Goal: Task Accomplishment & Management: Use online tool/utility

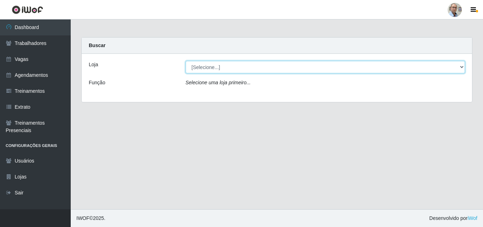
click at [225, 64] on select "[Selecione...] Mar Vermelho - Loja 04" at bounding box center [326, 67] width 280 height 12
select select "251"
click at [186, 61] on select "[Selecione...] Mar Vermelho - Loja 04" at bounding box center [326, 67] width 280 height 12
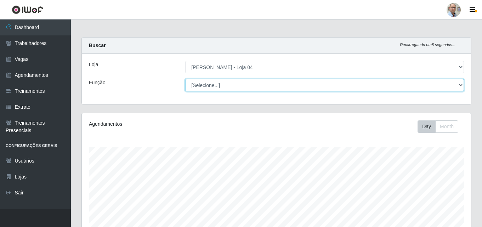
click at [452, 84] on select "[Selecione...] ASG ASG + ASG ++ Auxiliar de Depósito Auxiliar de Depósito + Aux…" at bounding box center [324, 85] width 279 height 12
select select "1"
click at [185, 79] on select "[Selecione...] ASG ASG + ASG ++ Auxiliar de Depósito Auxiliar de Depósito + Aux…" at bounding box center [324, 85] width 279 height 12
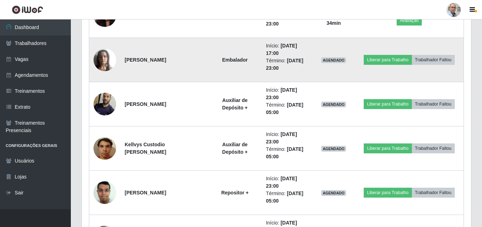
scroll to position [1203, 0]
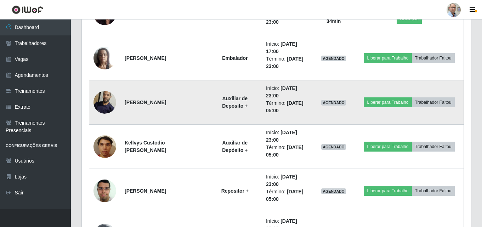
click at [105, 104] on img at bounding box center [104, 102] width 23 height 30
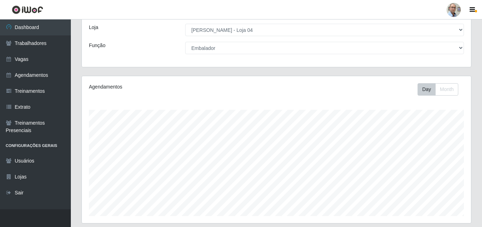
scroll to position [0, 0]
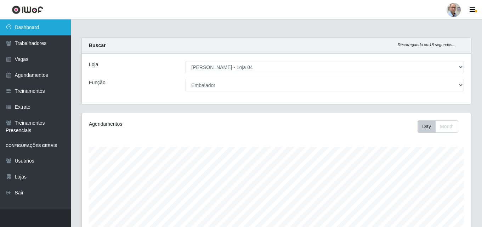
click at [23, 26] on link "Dashboard" at bounding box center [35, 27] width 71 height 16
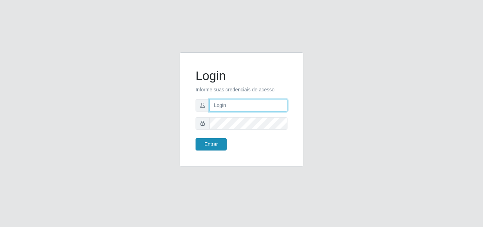
type input "[EMAIL_ADDRESS][DOMAIN_NAME]"
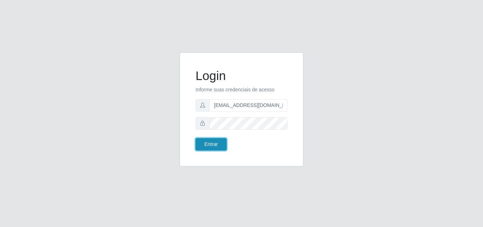
click at [207, 143] on button "Entrar" at bounding box center [211, 144] width 31 height 12
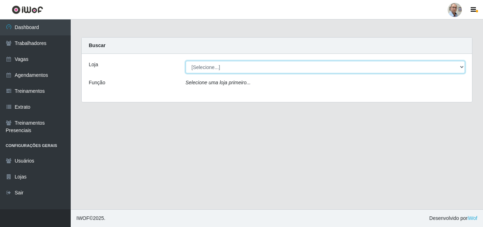
click at [206, 67] on select "[Selecione...] Mar Vermelho - Loja 04" at bounding box center [326, 67] width 280 height 12
select select "251"
click at [186, 61] on select "[Selecione...] Mar Vermelho - Loja 04" at bounding box center [326, 67] width 280 height 12
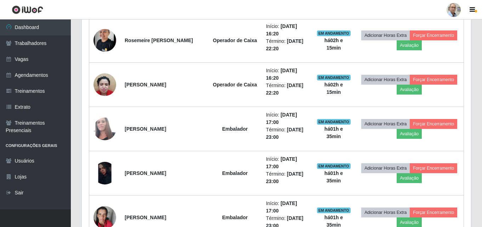
scroll to position [1097, 0]
